Goal: Task Accomplishment & Management: Complete application form

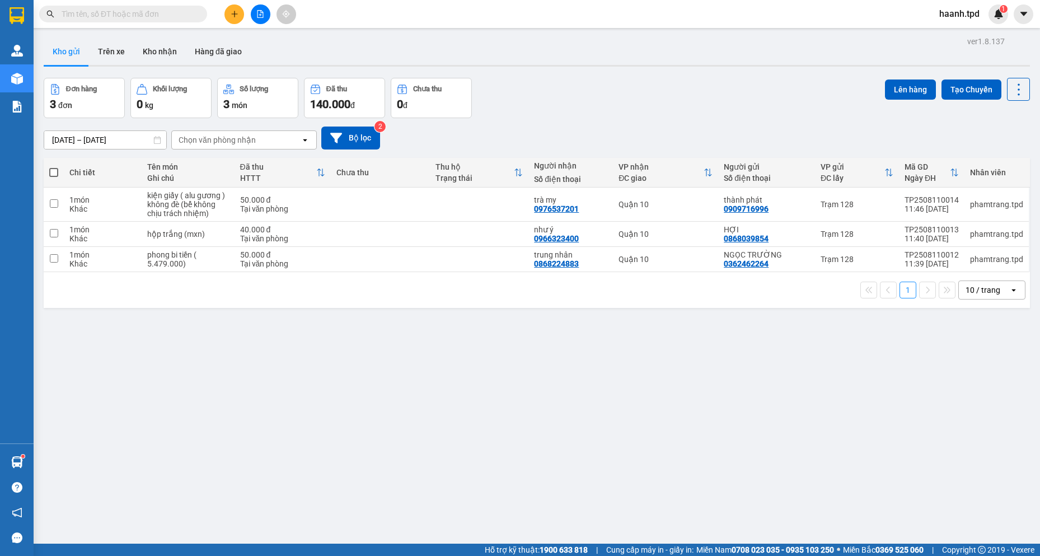
click at [181, 15] on input "text" at bounding box center [128, 14] width 132 height 12
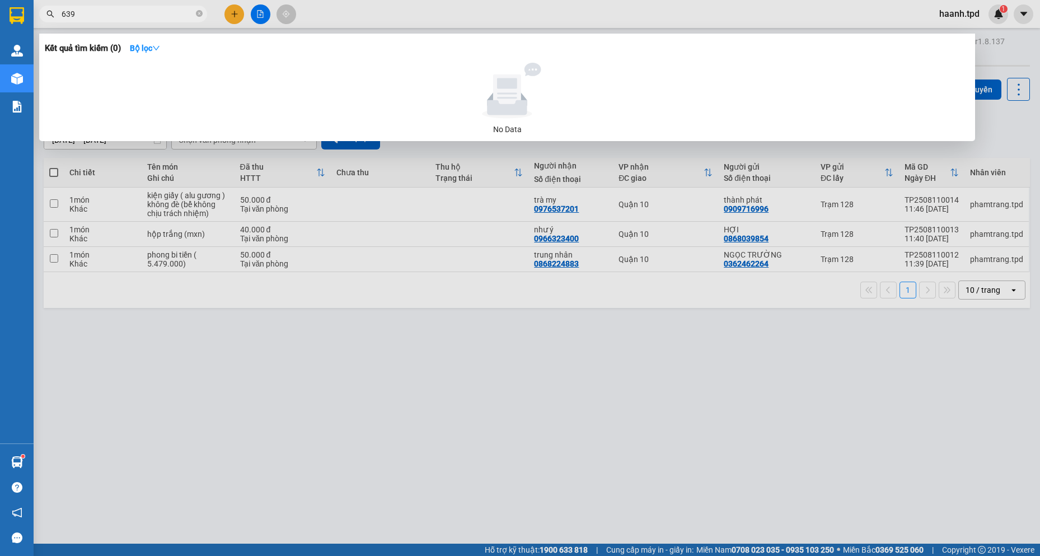
type input "639"
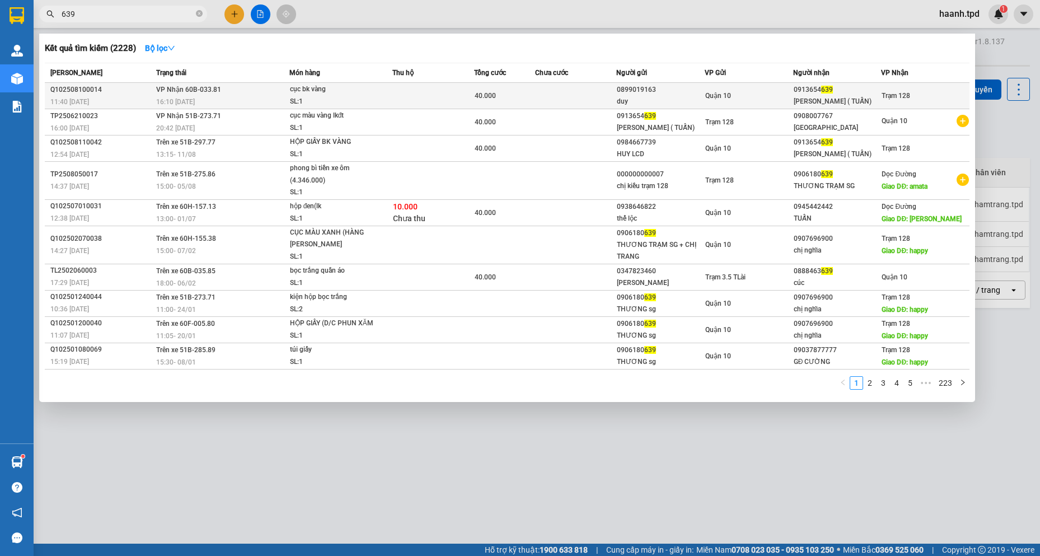
click at [416, 93] on td at bounding box center [433, 96] width 82 height 26
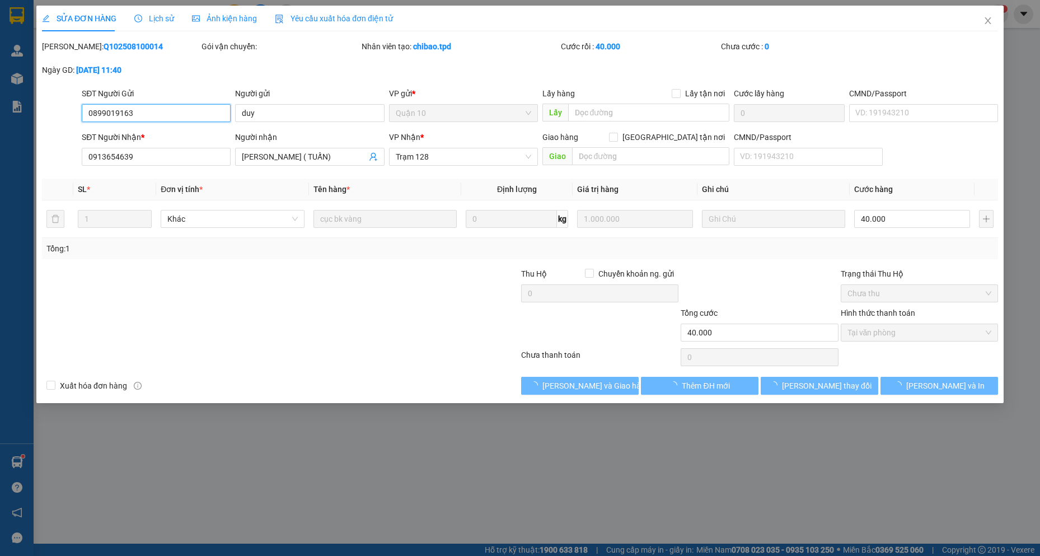
type input "0899019163"
type input "duy"
type input "0913654639"
type input "[PERSON_NAME] ( TUẤN)"
type input "40.000"
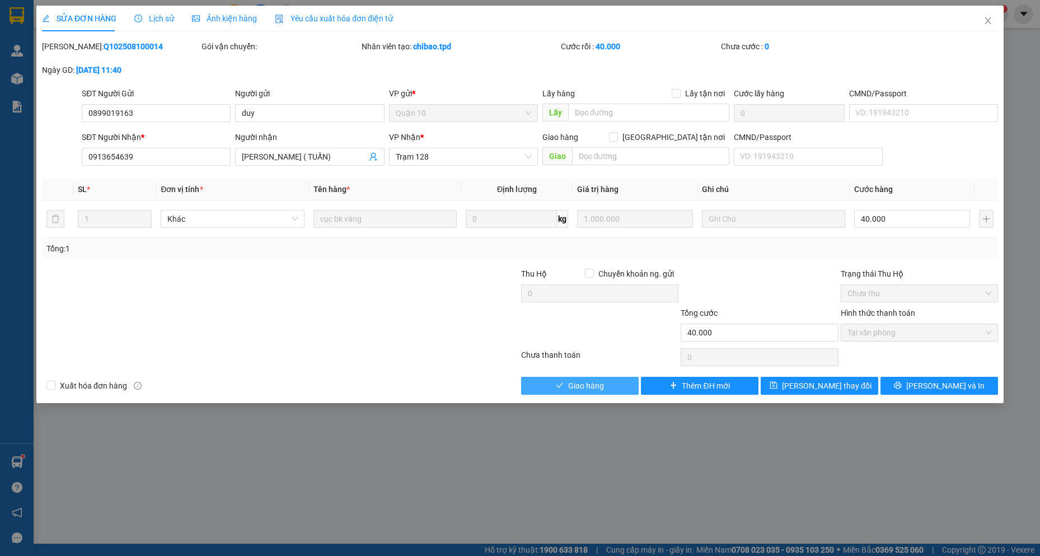
click at [575, 387] on span "Giao hàng" at bounding box center [586, 386] width 36 height 12
